Goal: Information Seeking & Learning: Find specific fact

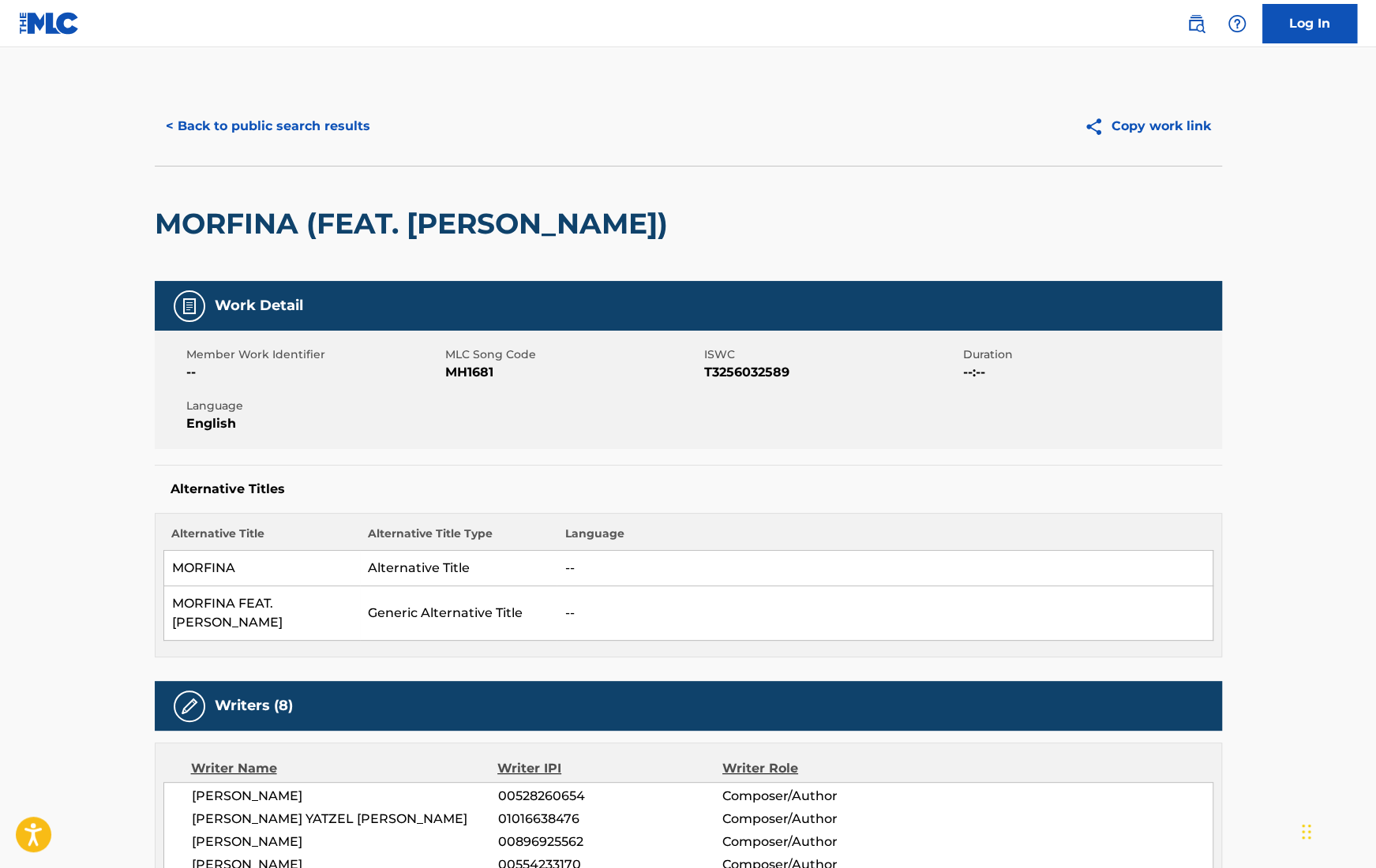
click at [354, 136] on button "< Back to public search results" at bounding box center [268, 126] width 227 height 39
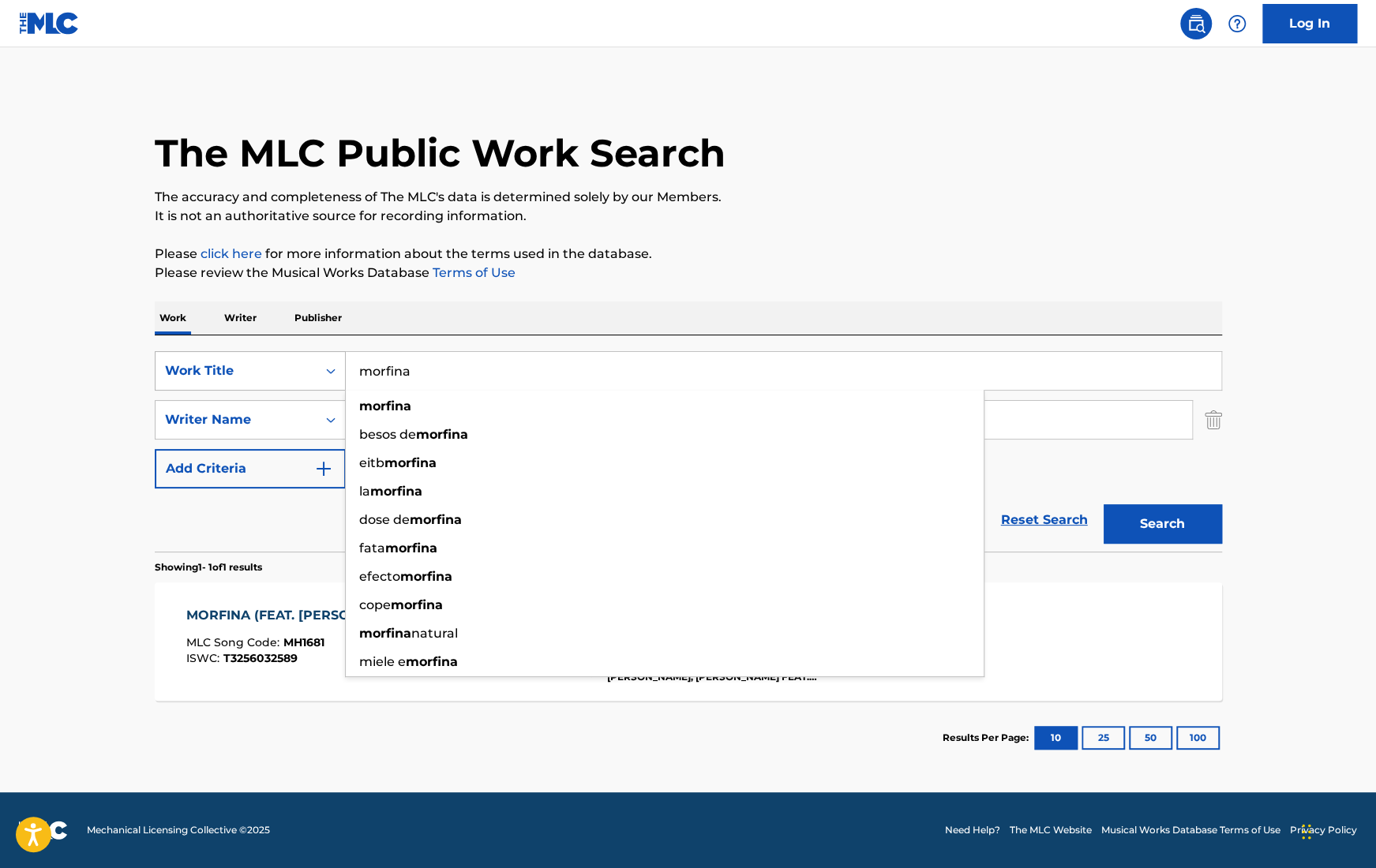
drag, startPoint x: 554, startPoint y: 384, endPoint x: 232, endPoint y: 376, distance: 322.1
click at [230, 376] on div "SearchWithCriteriaa1a45381-ab20-474a-94dd-6fc40f501601 Work Title morfina morfi…" at bounding box center [688, 371] width 1067 height 39
type input "KLK"
click at [466, 160] on h1 "The MLC Public Work Search" at bounding box center [440, 153] width 571 height 47
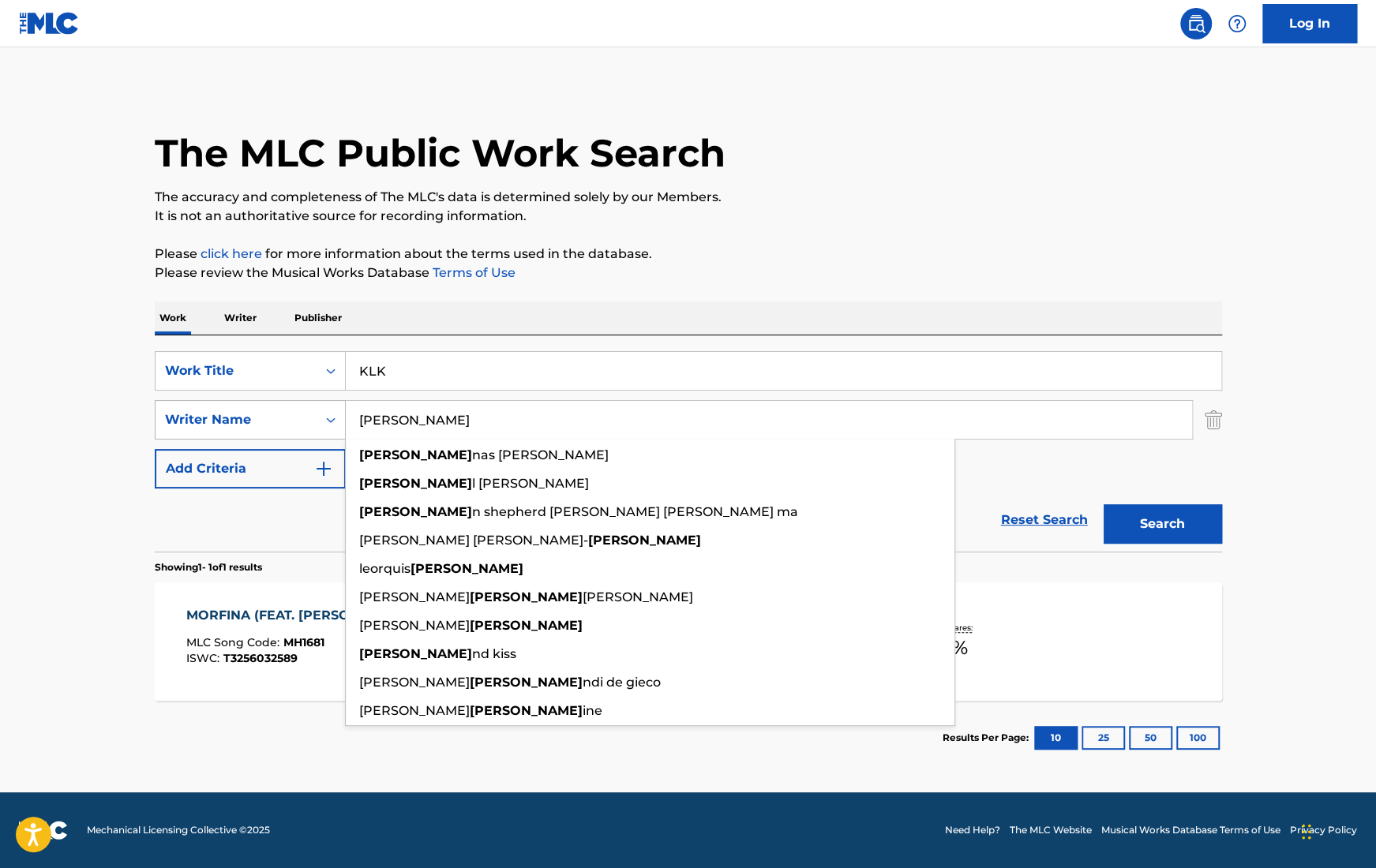
drag, startPoint x: 497, startPoint y: 425, endPoint x: 249, endPoint y: 411, distance: 248.4
click at [248, 411] on div "SearchWithCriteriad6a2aac7-db51-4e9e-ac7f-eada0ee9b2f8 Writer Name [PERSON_NAME…" at bounding box center [688, 420] width 1067 height 39
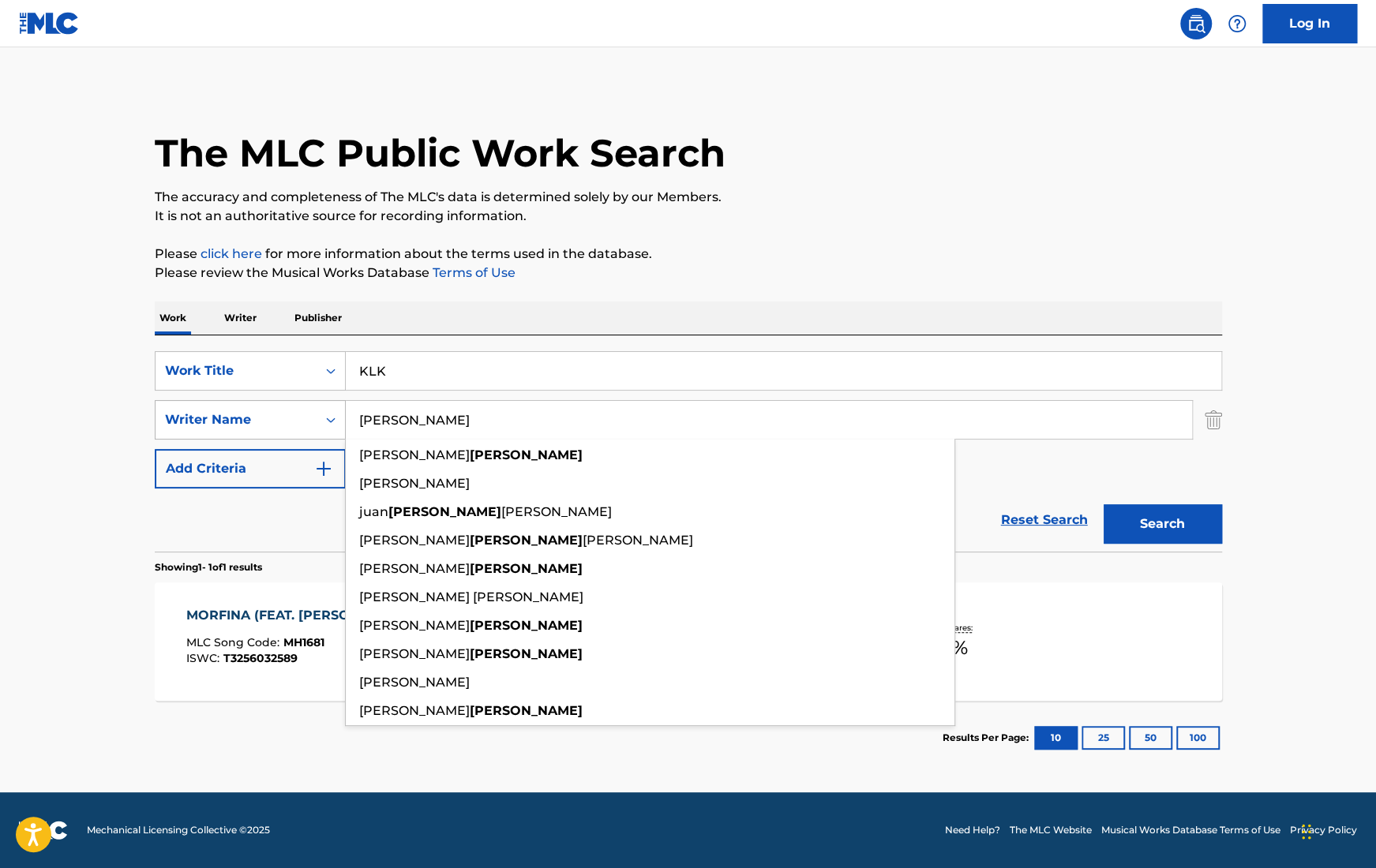
type input "[PERSON_NAME]"
click at [1104, 504] on button "Search" at bounding box center [1163, 524] width 118 height 39
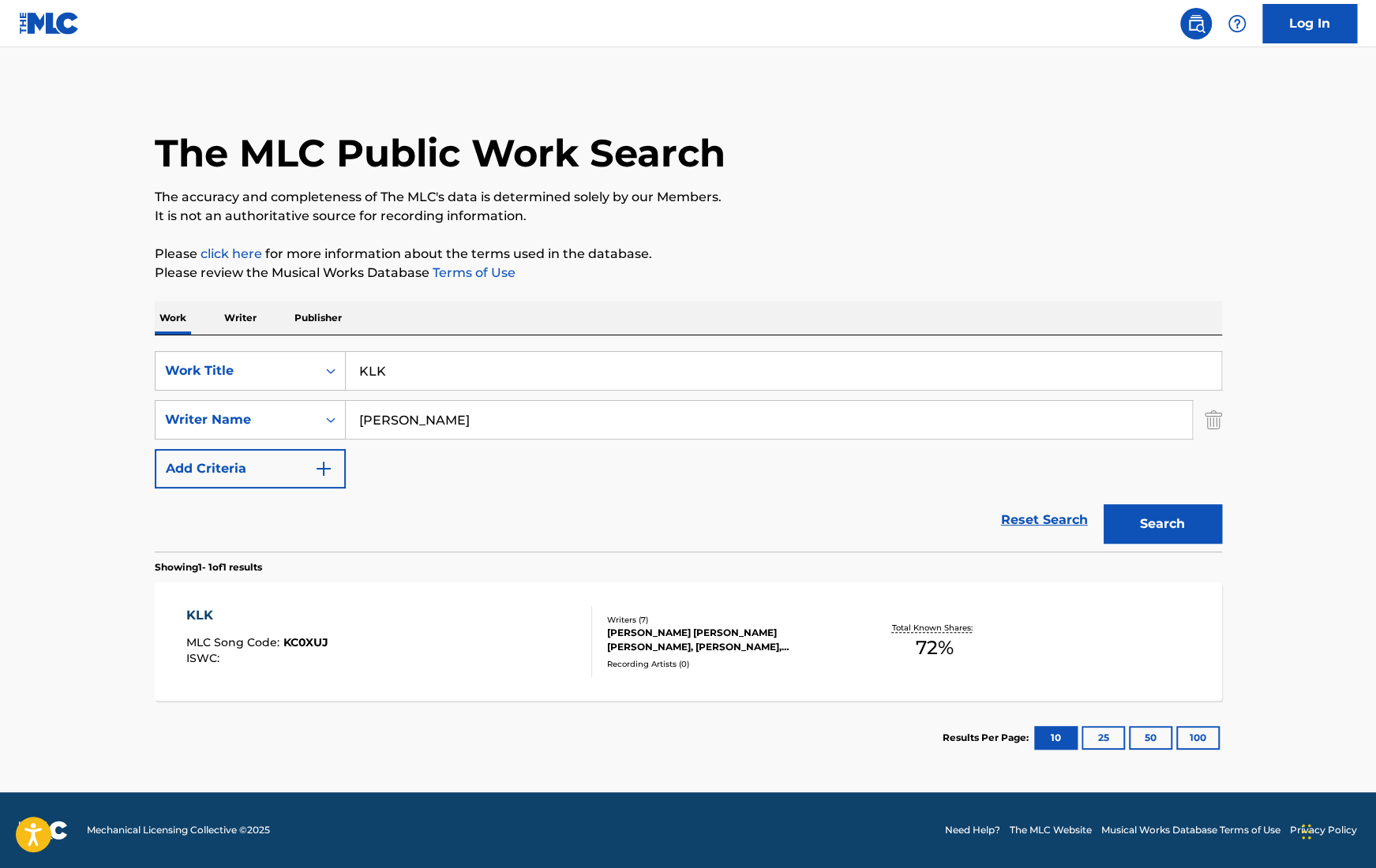
click at [726, 651] on div "[PERSON_NAME] [PERSON_NAME] [PERSON_NAME], [PERSON_NAME], [PERSON_NAME] [PERSON…" at bounding box center [727, 640] width 239 height 29
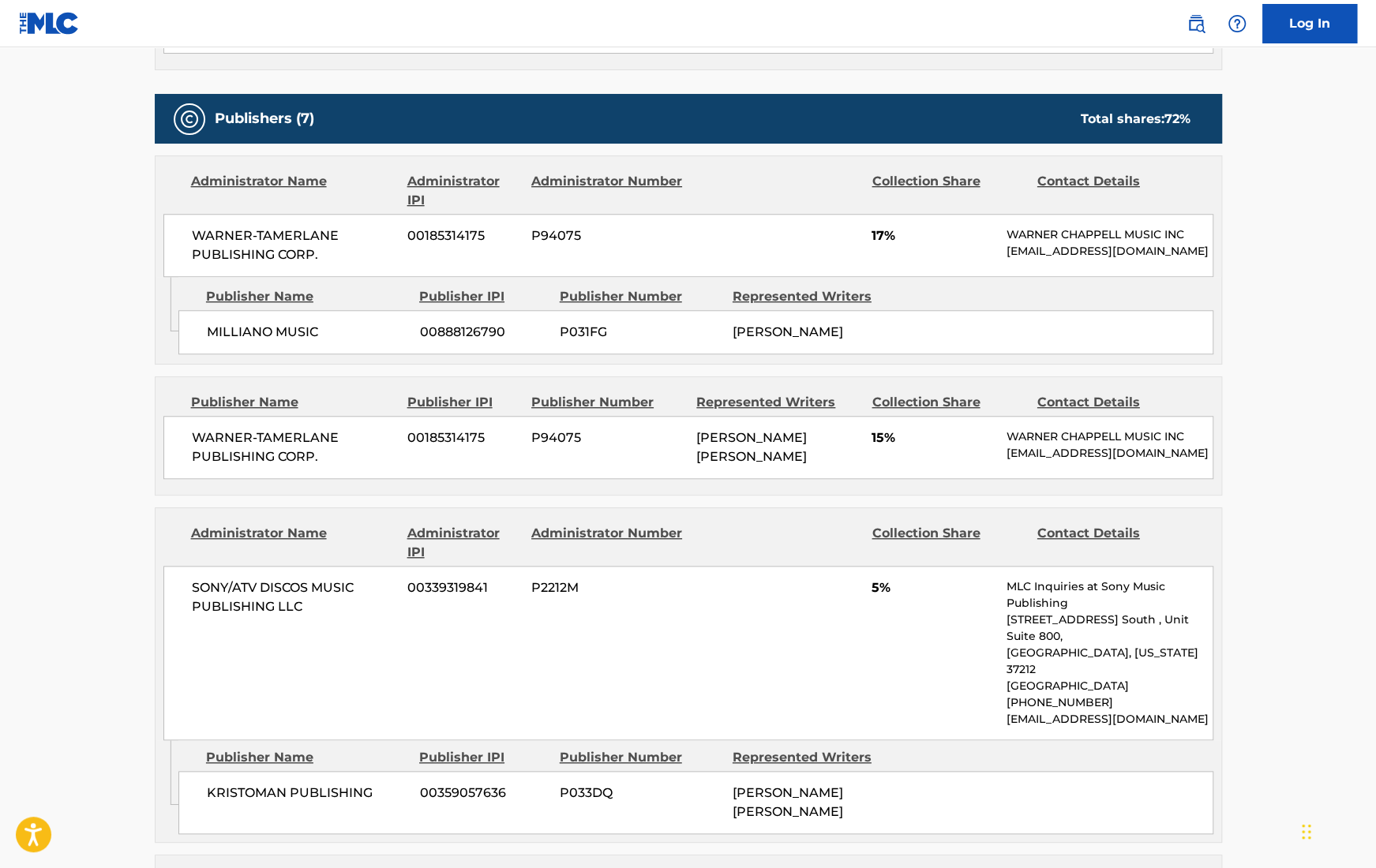
scroll to position [944, 0]
